Goal: Book appointment/travel/reservation

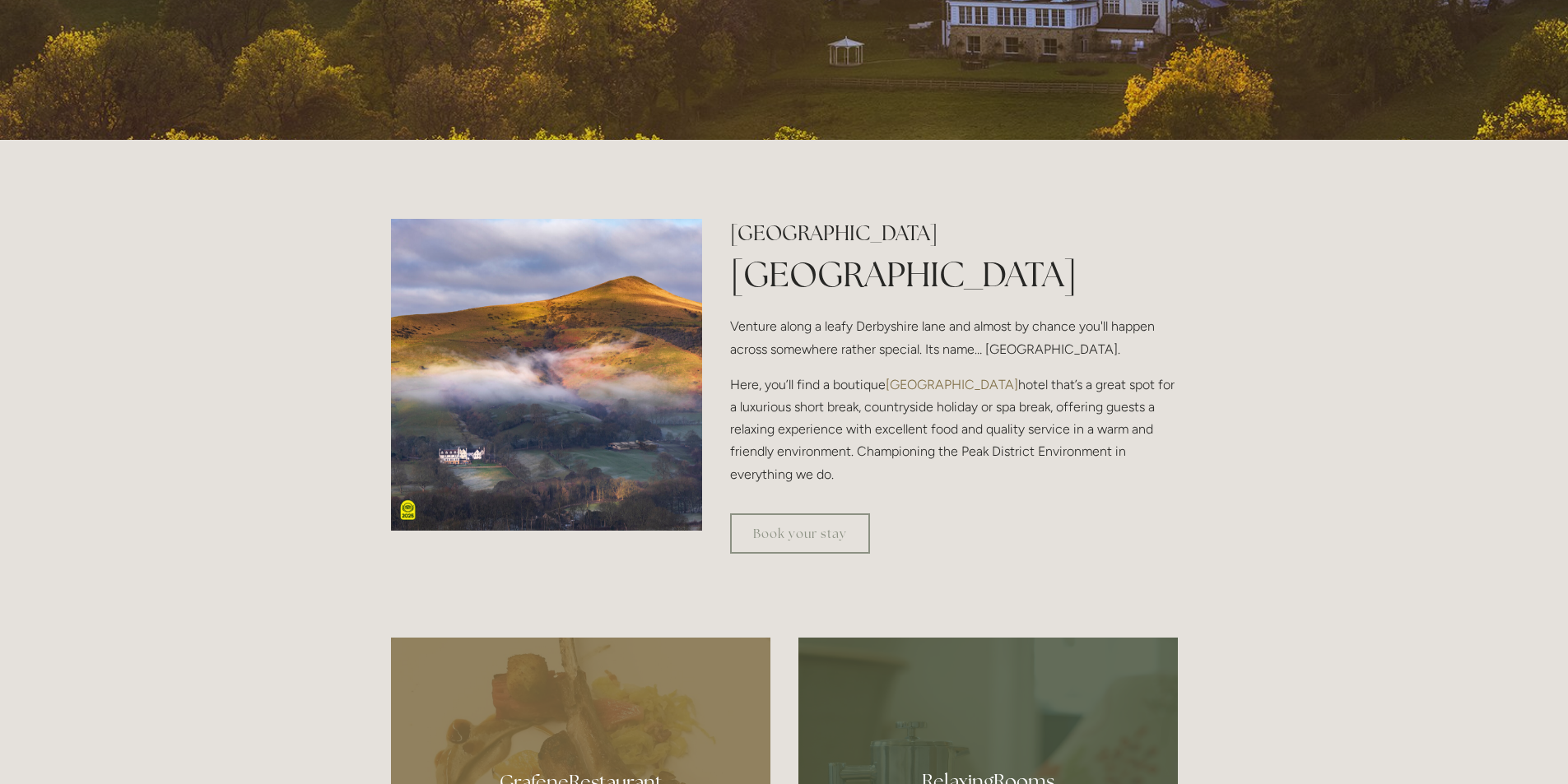
scroll to position [576, 0]
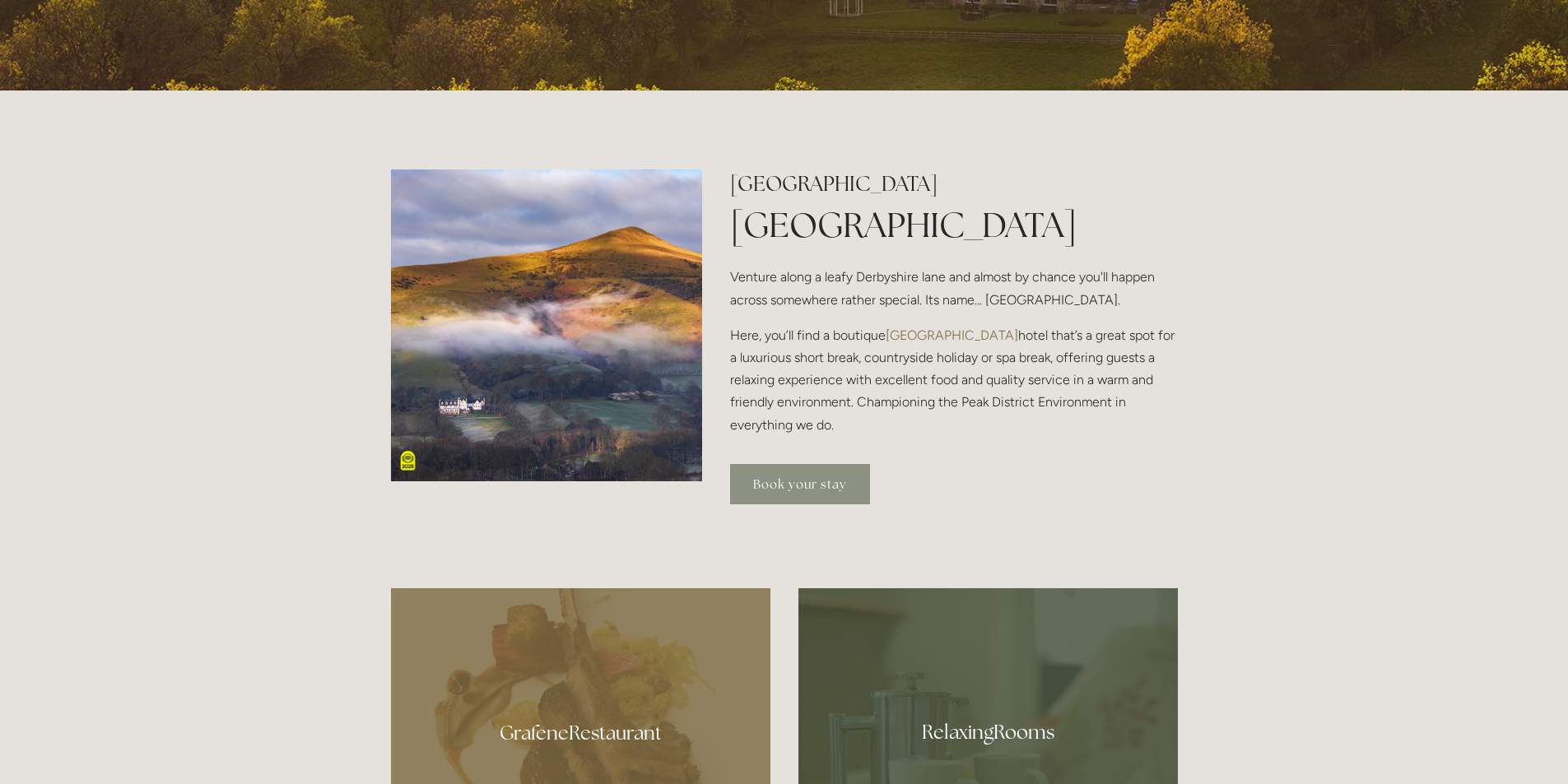
click at [797, 485] on link "Book your stay" at bounding box center [800, 484] width 140 height 40
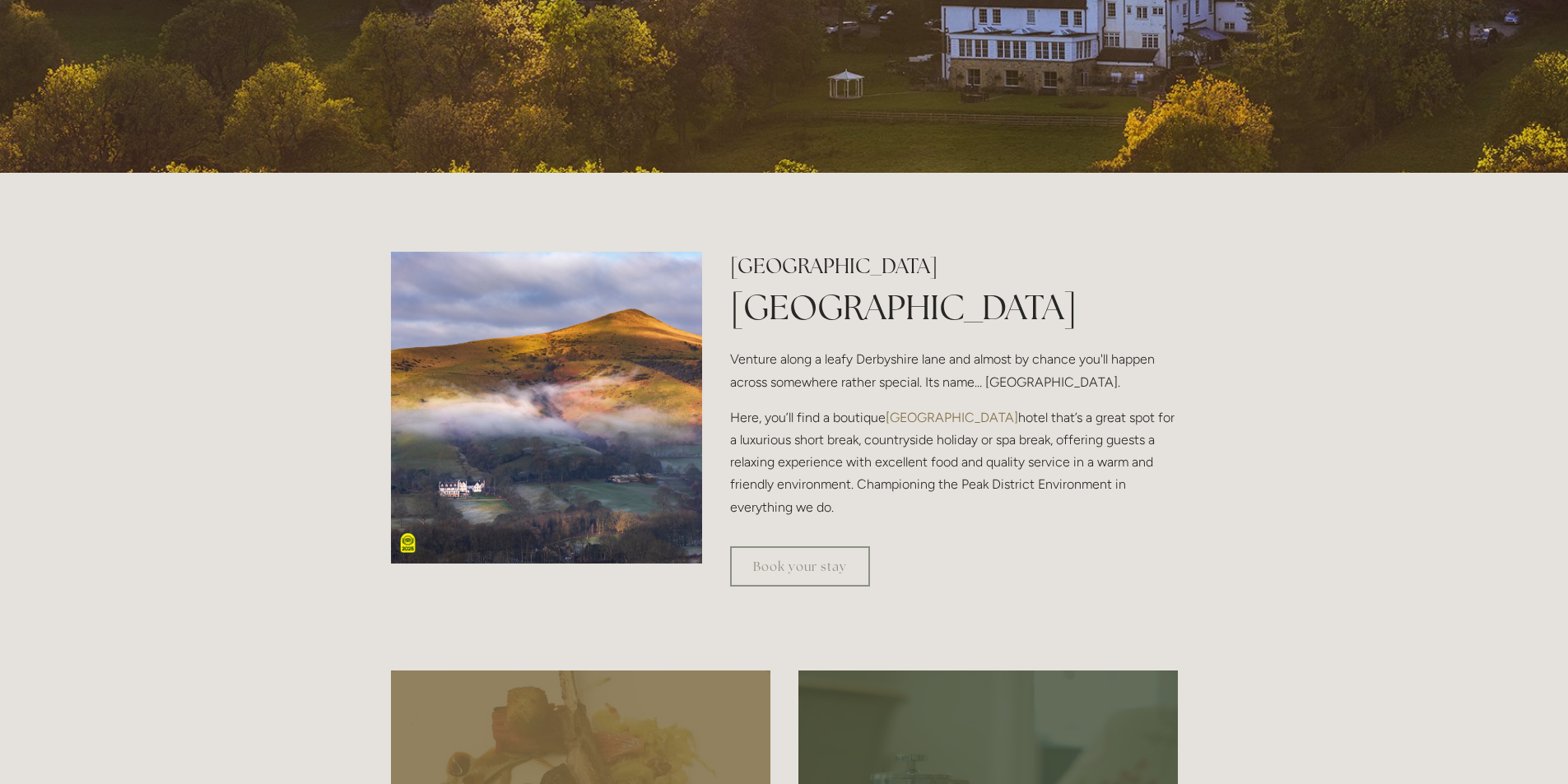
scroll to position [576, 0]
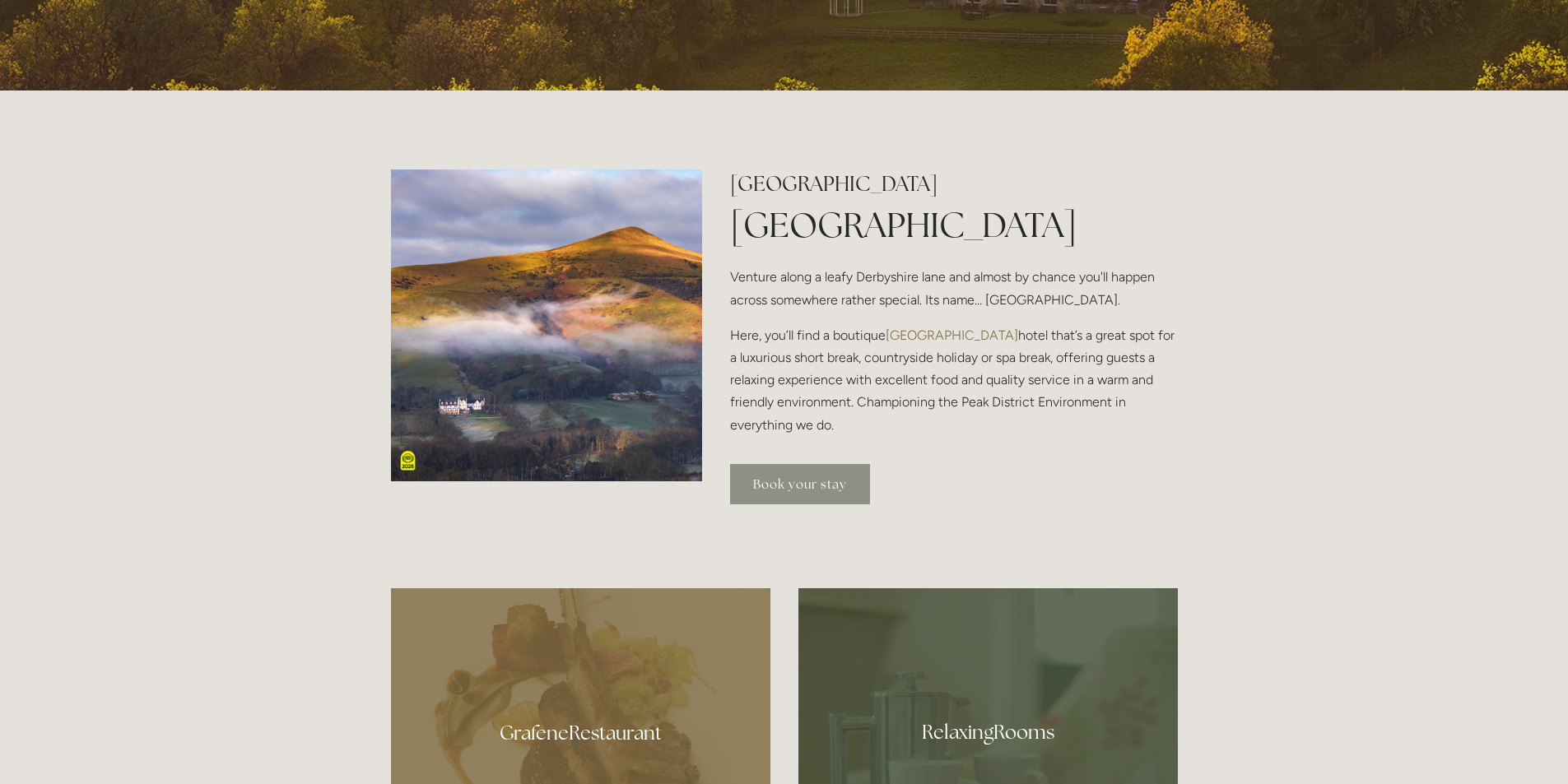
click at [811, 475] on link "Book your stay" at bounding box center [800, 484] width 140 height 40
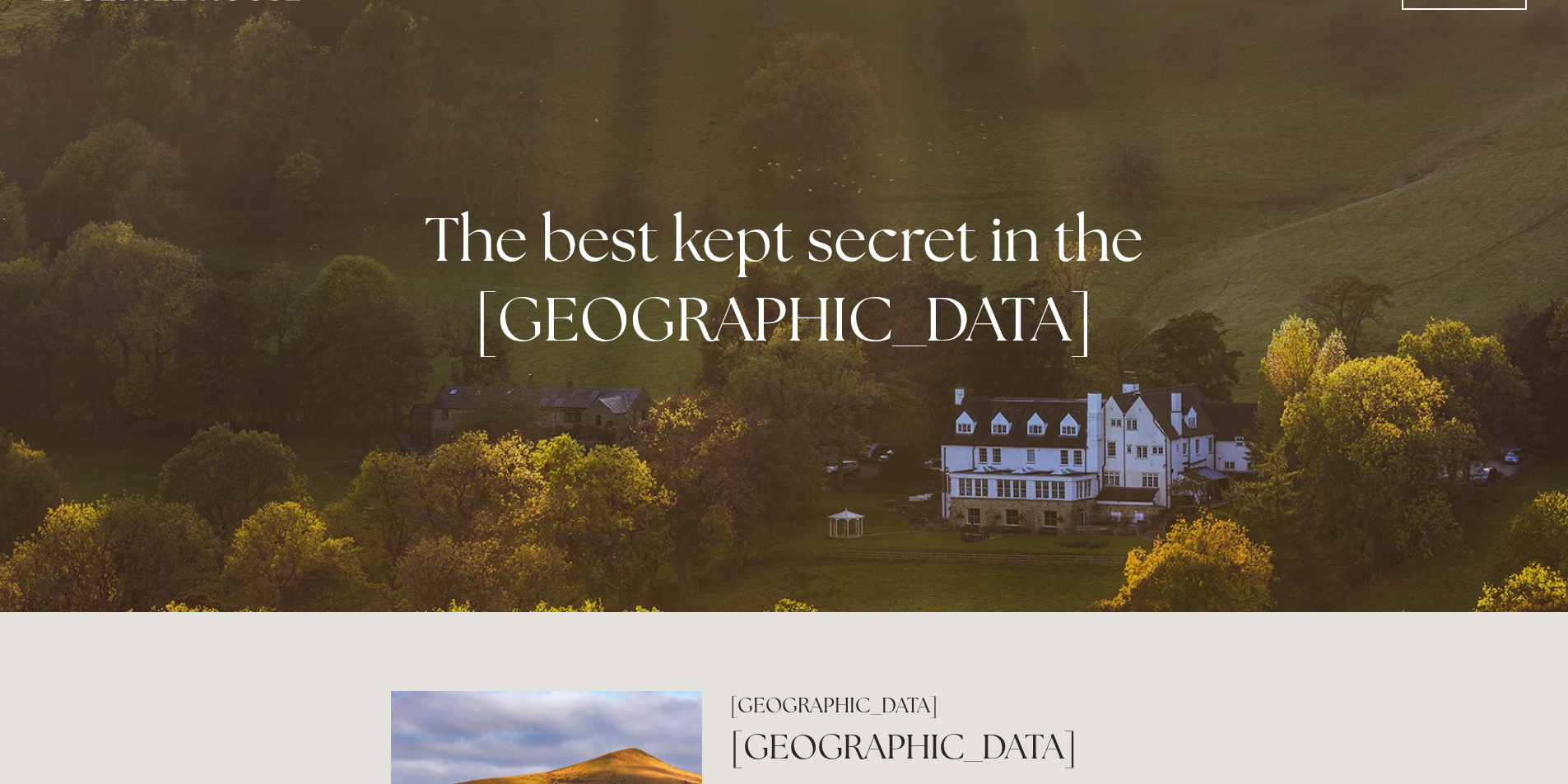
scroll to position [0, 0]
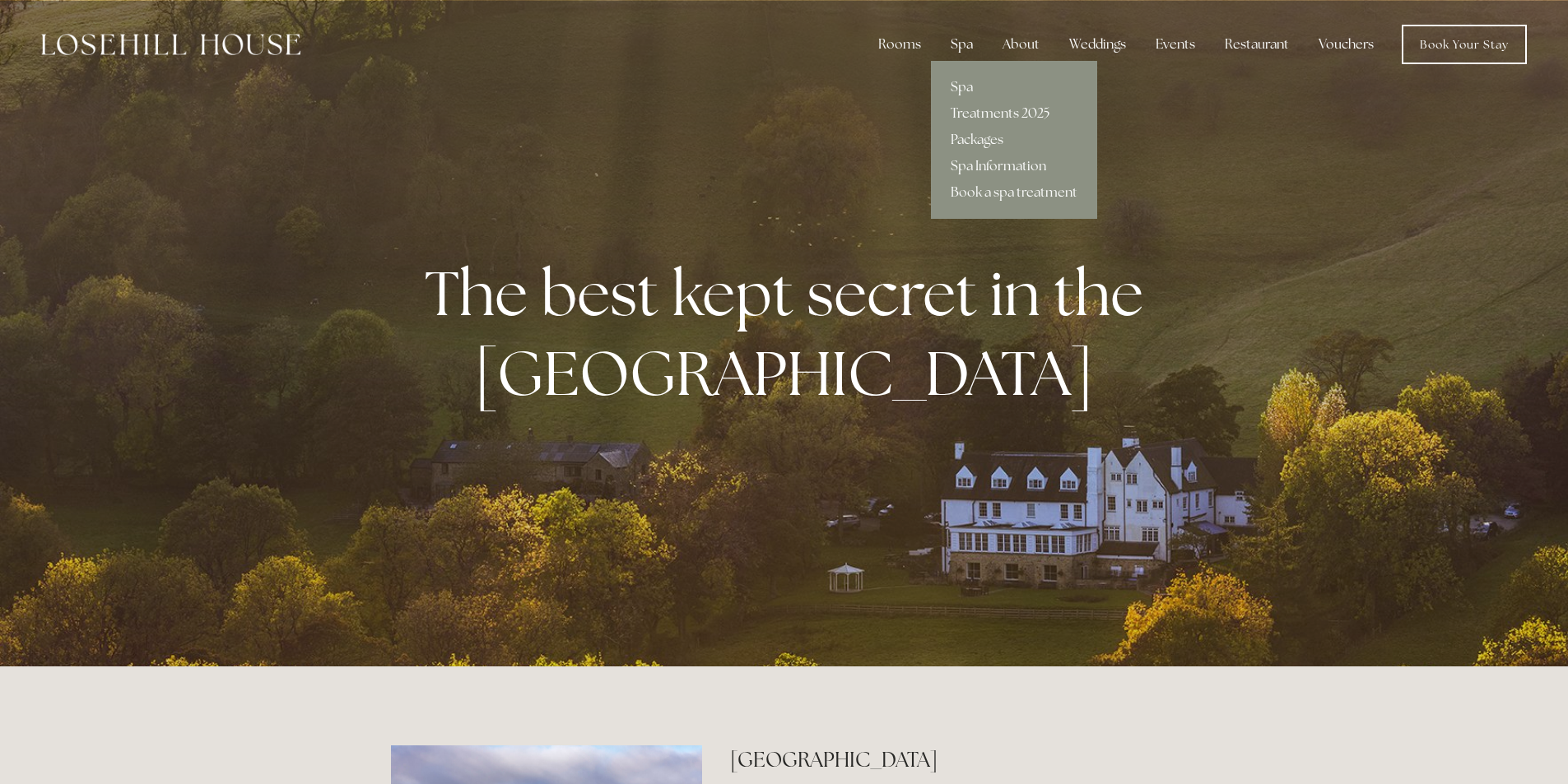
click at [977, 39] on div "Spa" at bounding box center [961, 45] width 48 height 33
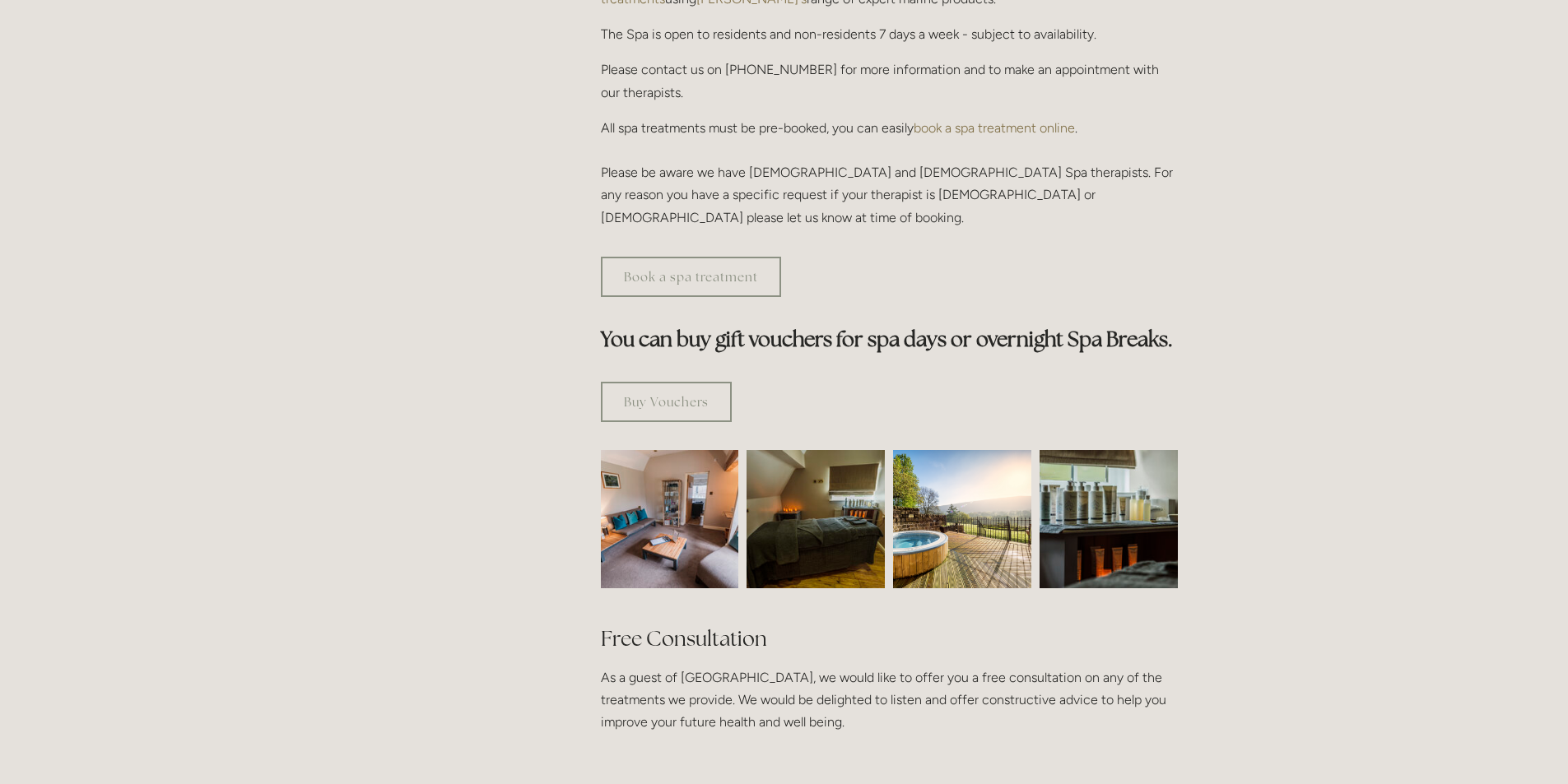
scroll to position [247, 0]
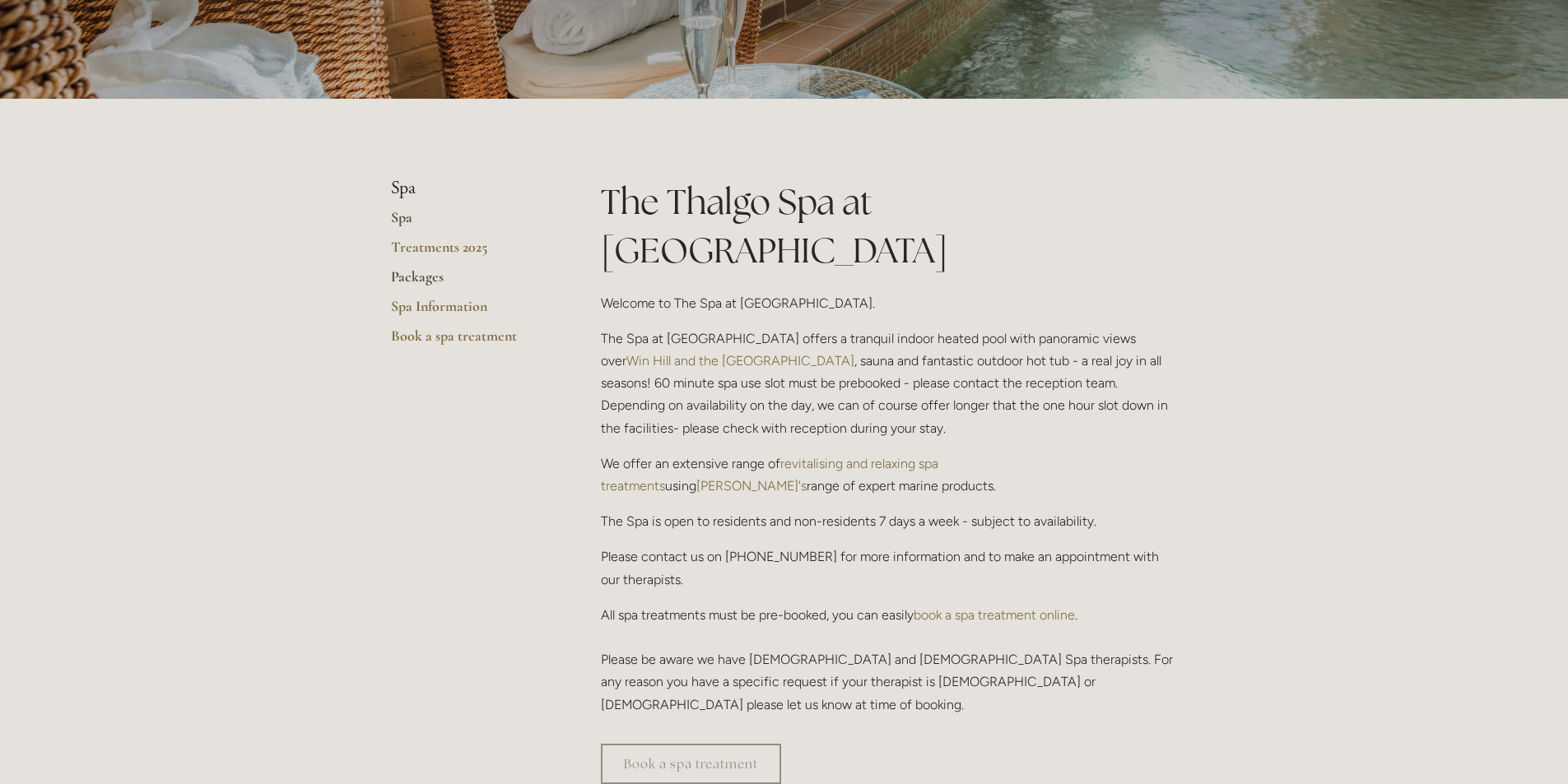
click at [412, 281] on link "Packages" at bounding box center [469, 282] width 158 height 30
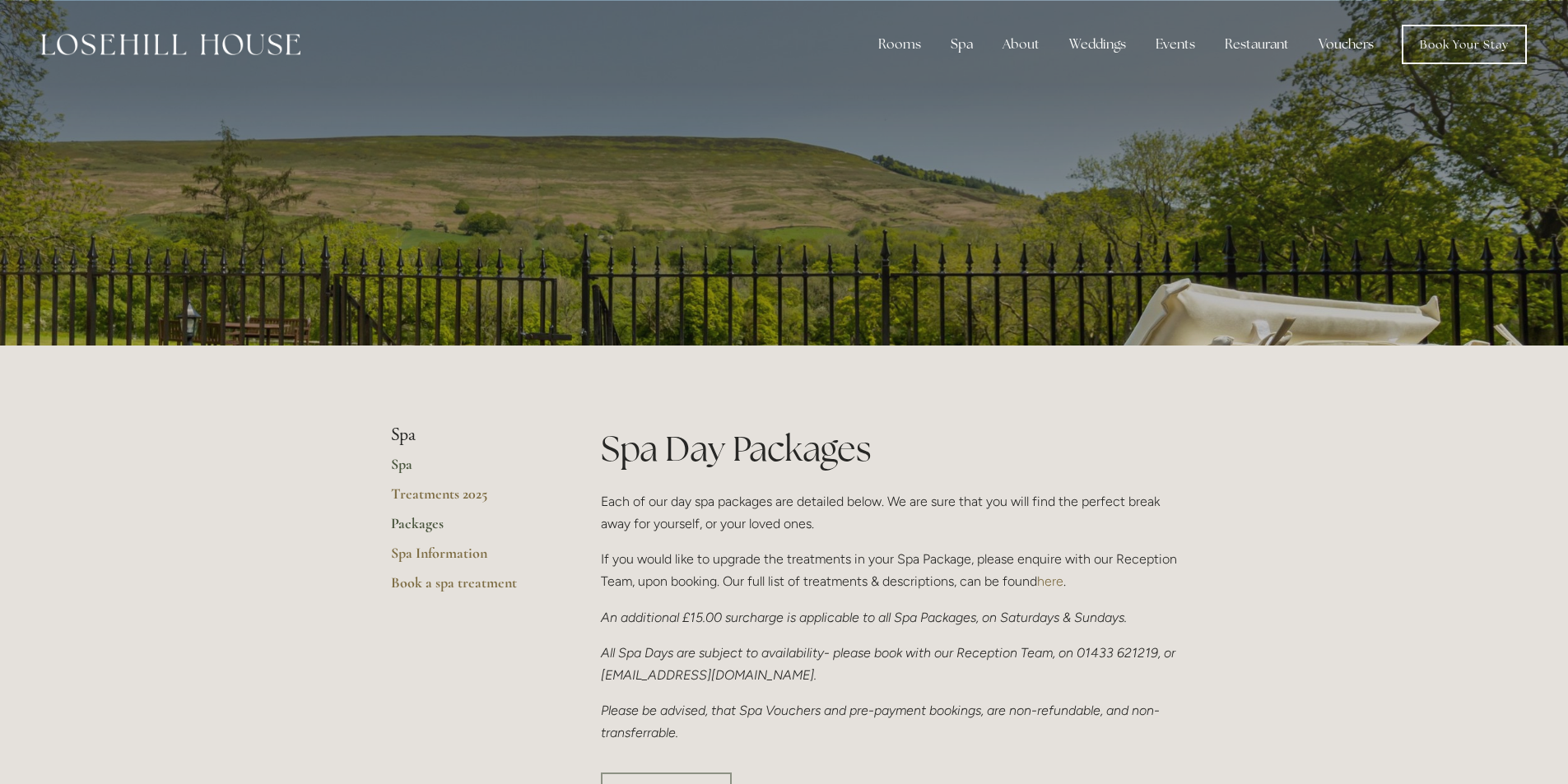
click at [395, 468] on link "Spa" at bounding box center [469, 470] width 158 height 30
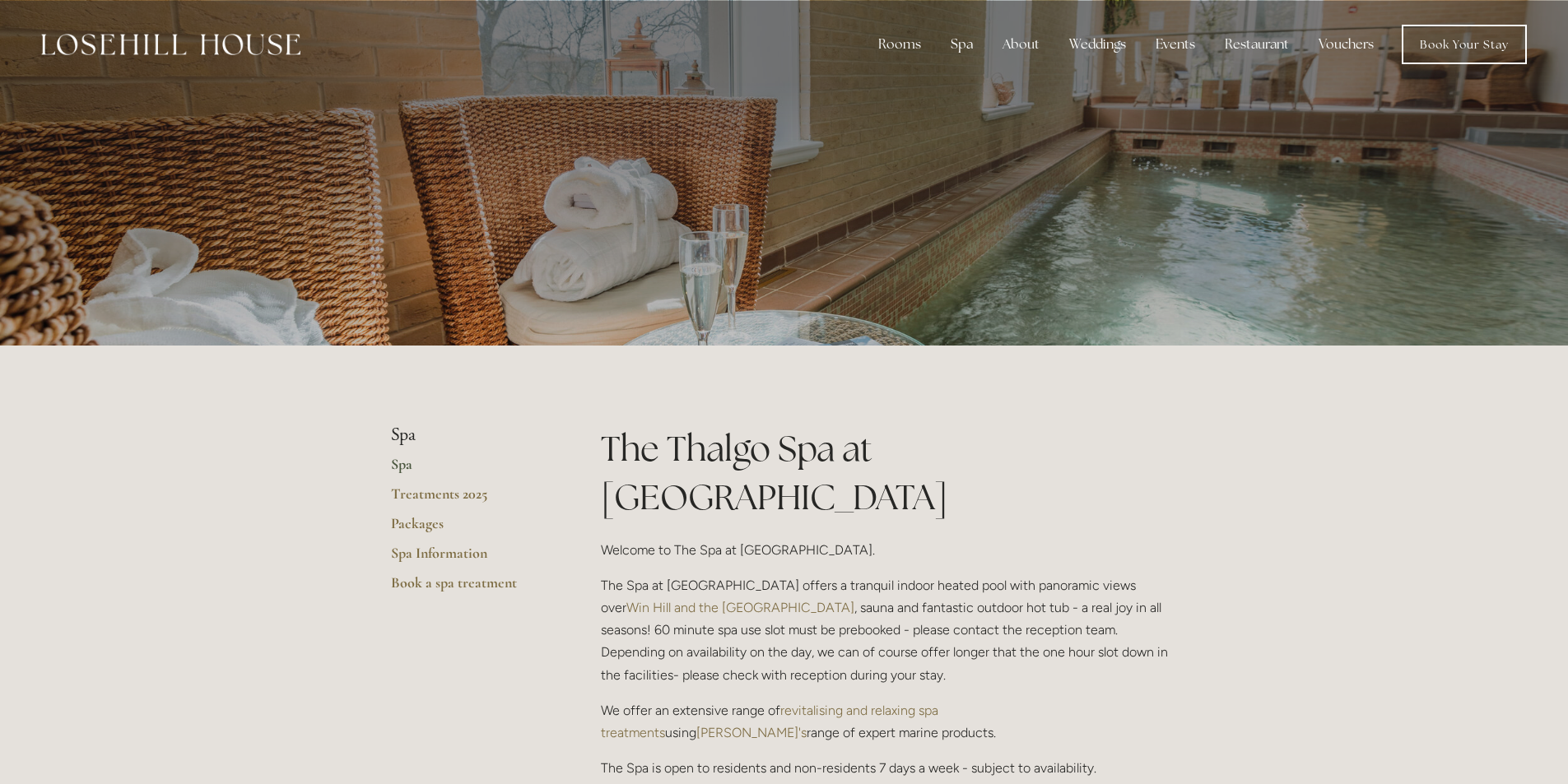
click at [1193, 203] on div at bounding box center [784, 173] width 1568 height 346
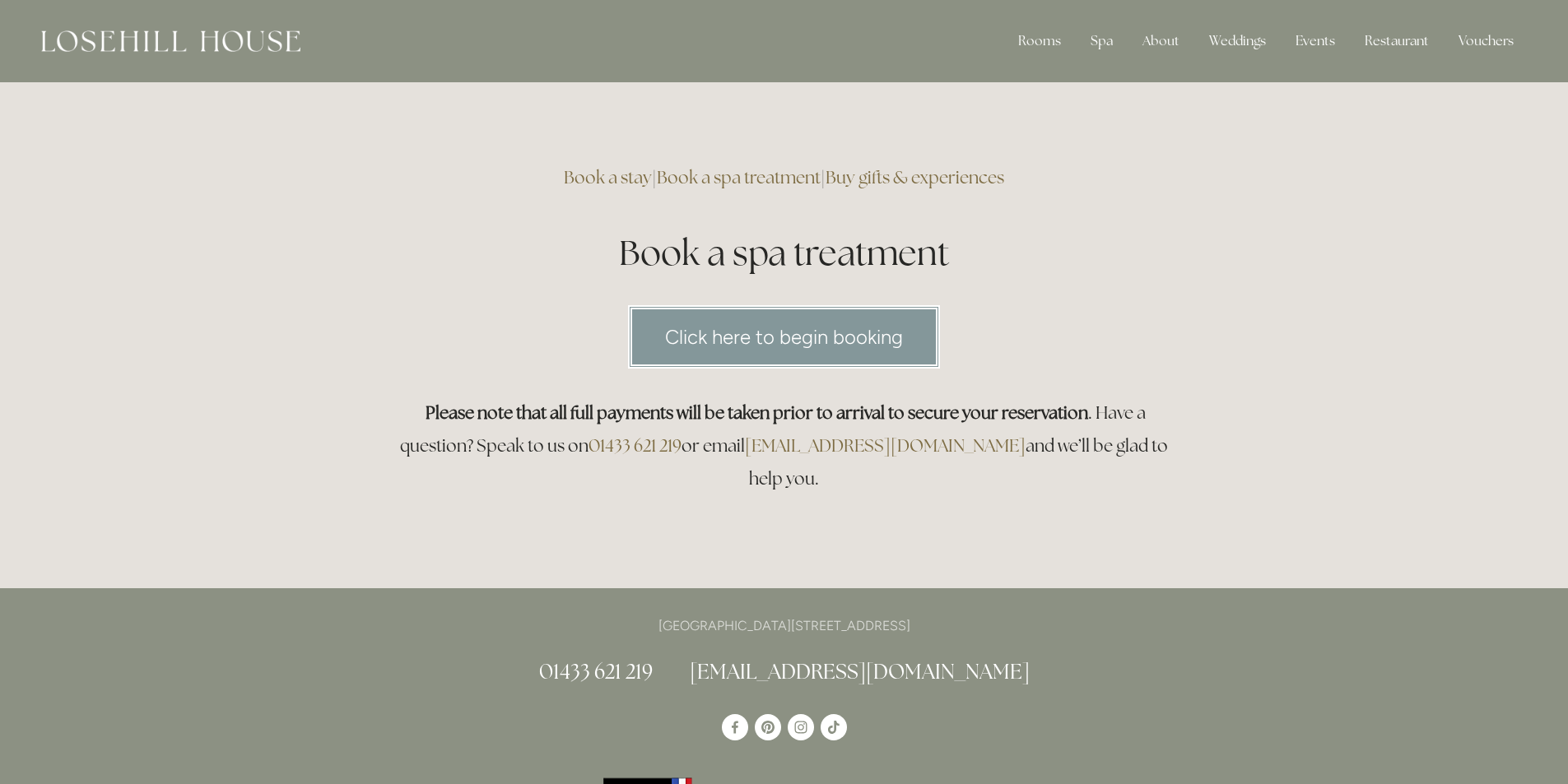
click at [780, 347] on link "Click here to begin booking" at bounding box center [784, 337] width 312 height 64
